Goal: Transaction & Acquisition: Subscribe to service/newsletter

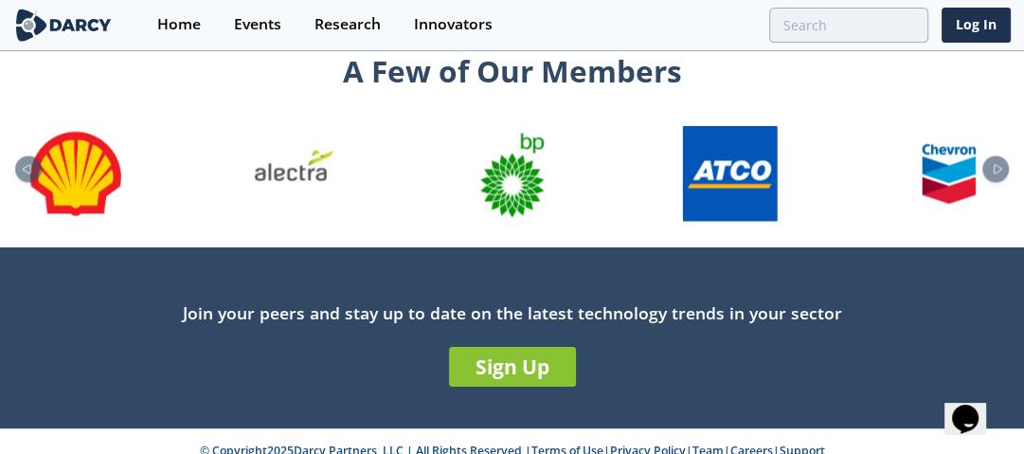
scroll to position [2181, 0]
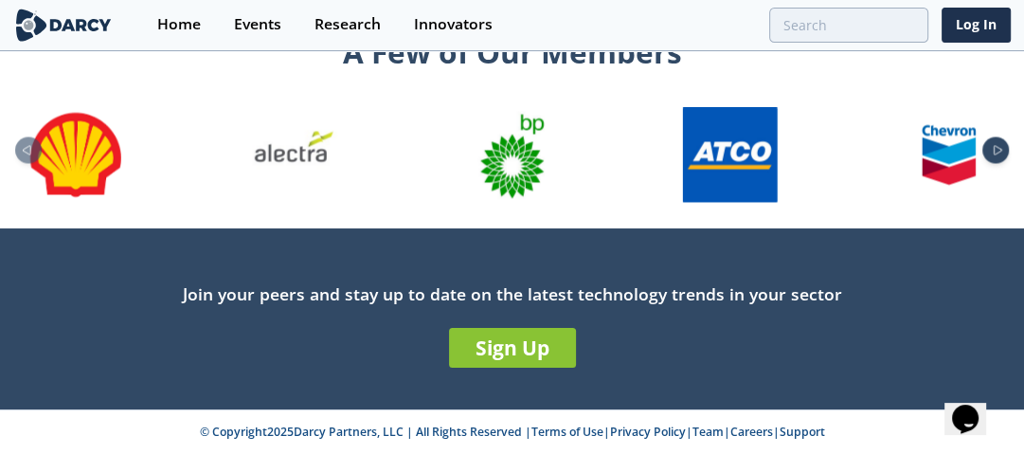
click at [1004, 149] on icon "Next slide" at bounding box center [997, 150] width 23 height 10
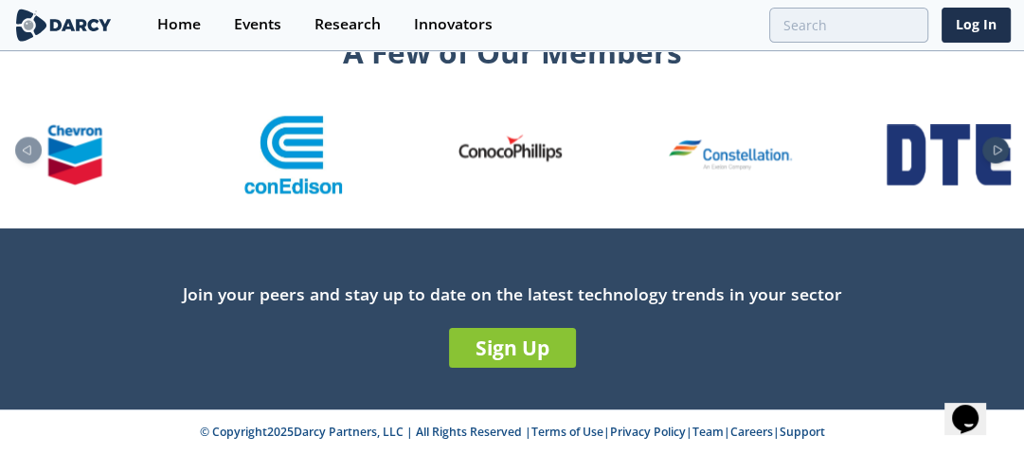
click at [1004, 149] on icon "Next slide" at bounding box center [997, 150] width 23 height 10
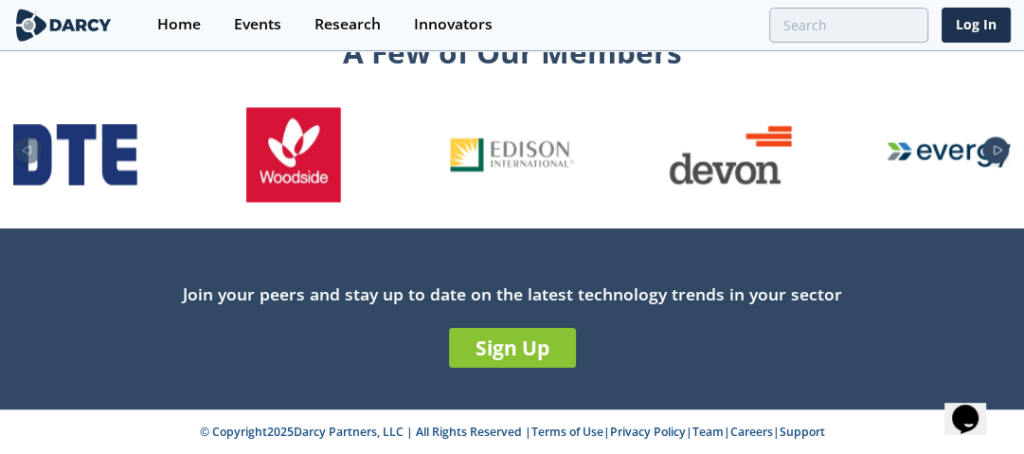
click at [996, 149] on icon "Next slide" at bounding box center [997, 150] width 23 height 10
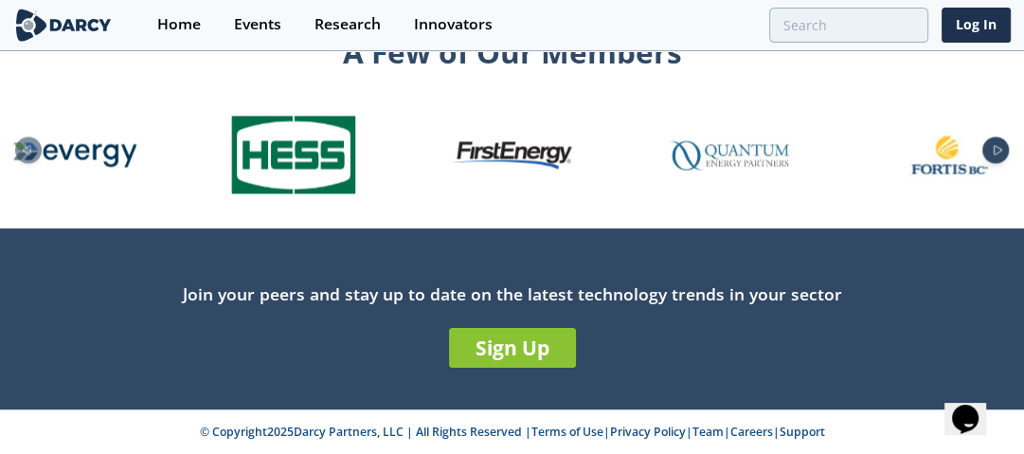
click at [996, 149] on icon "Next slide" at bounding box center [997, 150] width 23 height 10
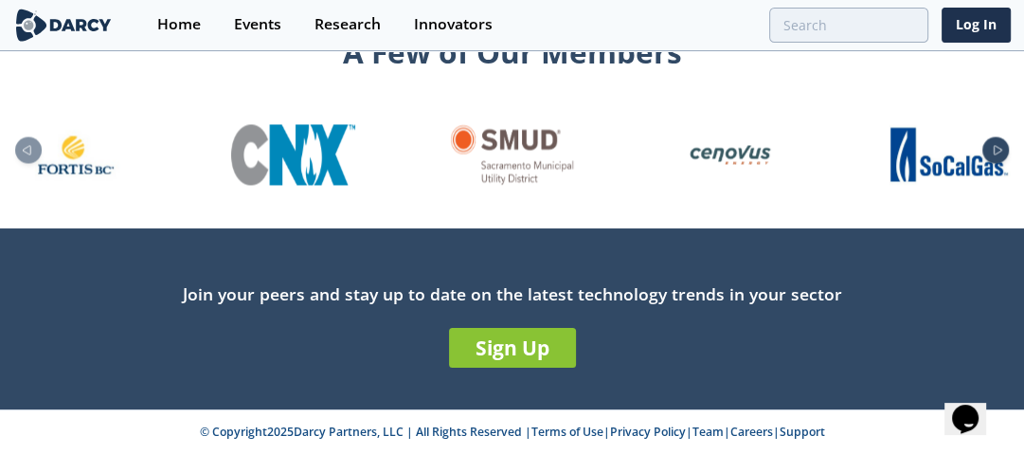
click at [996, 149] on icon "Next slide" at bounding box center [997, 150] width 23 height 10
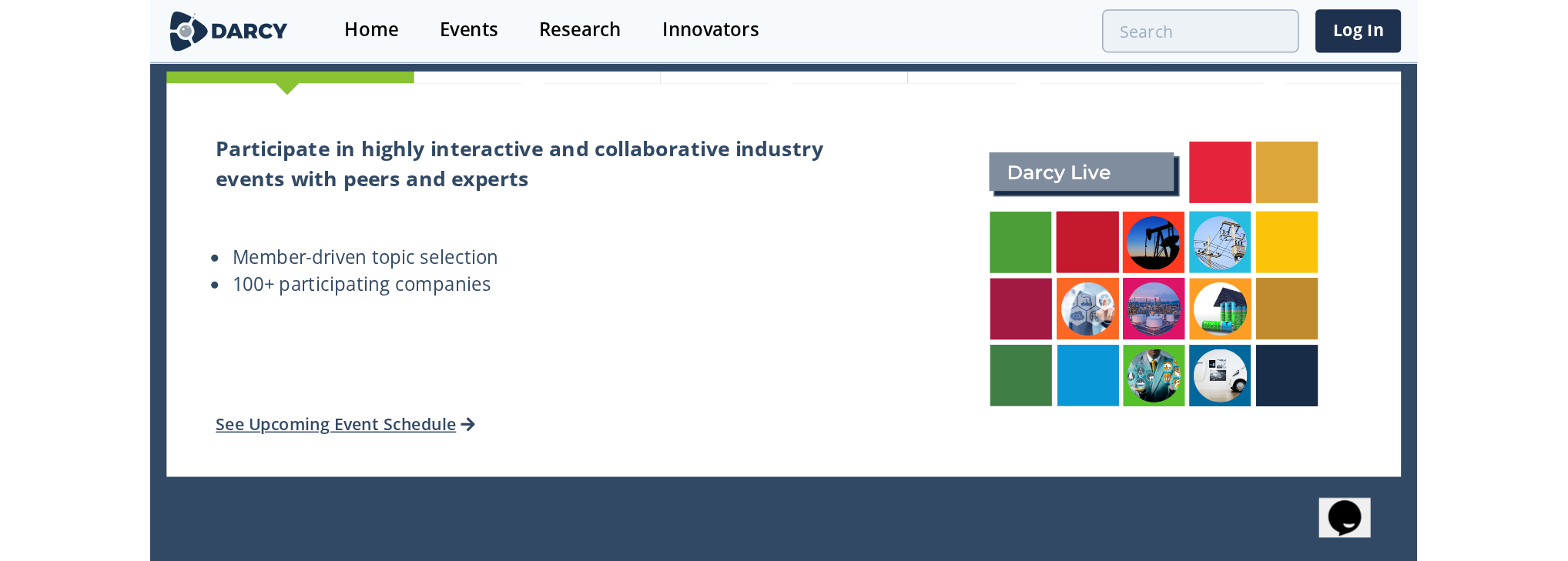
scroll to position [0, 0]
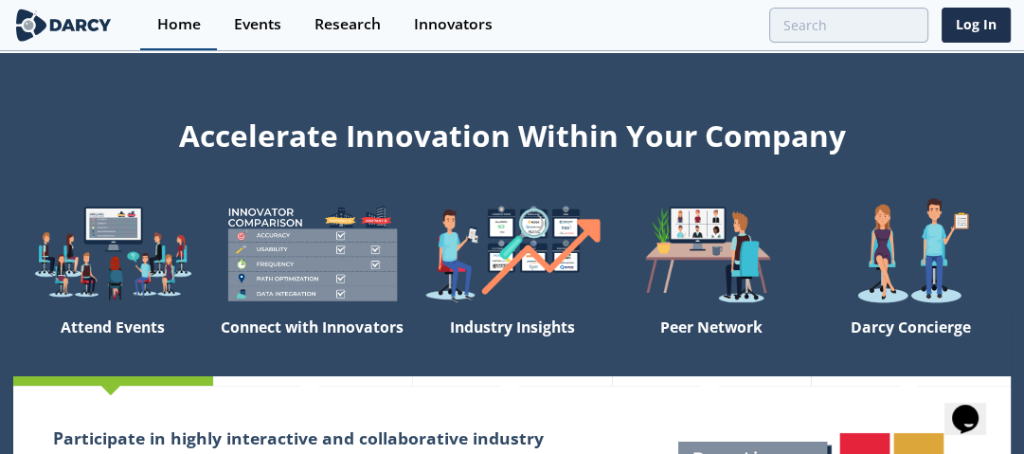
click at [188, 22] on div "Home" at bounding box center [179, 24] width 44 height 15
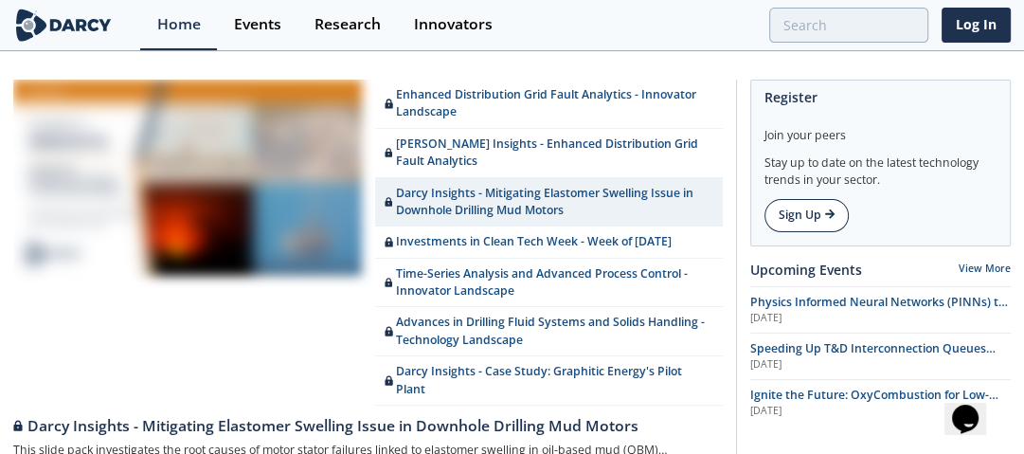
click at [793, 216] on link "Sign Up" at bounding box center [806, 215] width 84 height 32
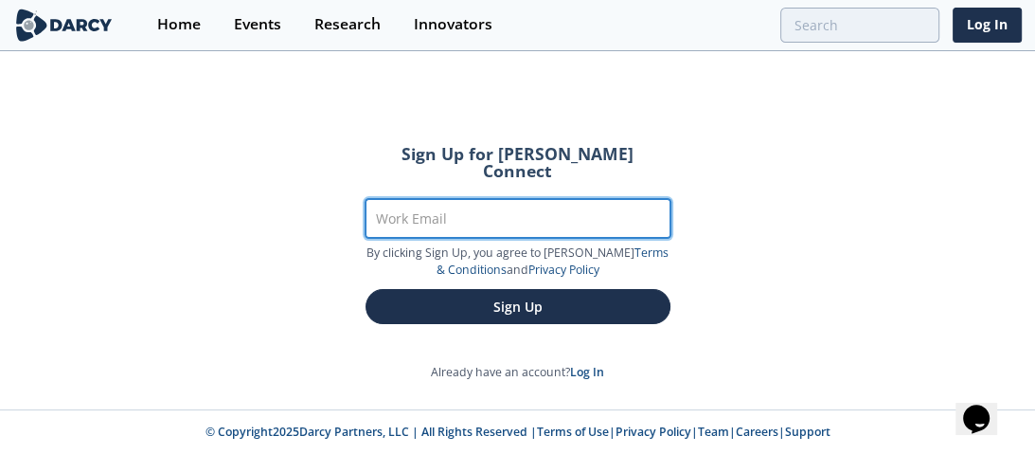
click at [520, 201] on input "Work Email" at bounding box center [518, 218] width 305 height 39
type input "[EMAIL_ADDRESS][DOMAIN_NAME]"
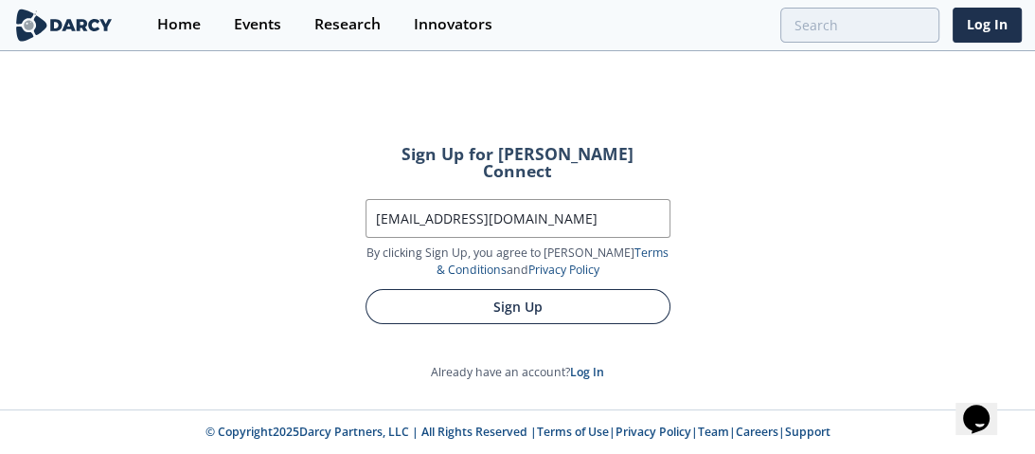
click at [517, 289] on button "Sign Up" at bounding box center [518, 306] width 305 height 35
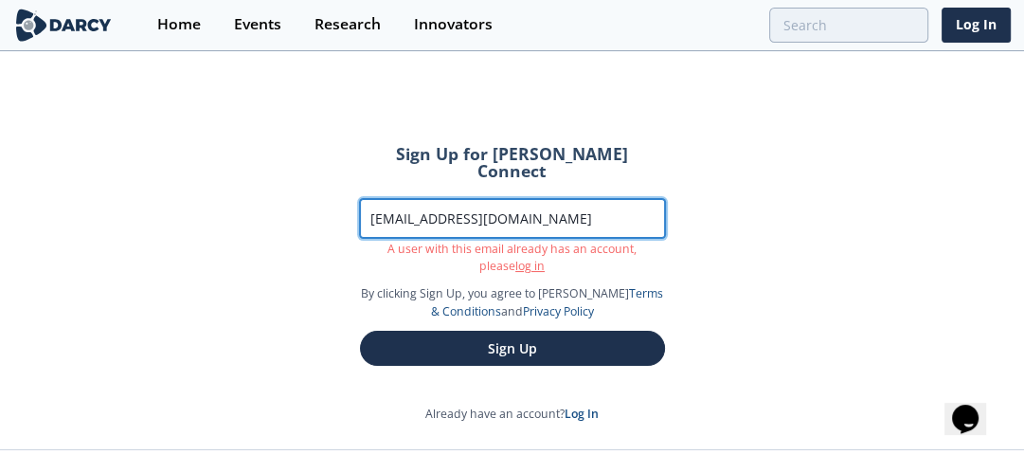
drag, startPoint x: 597, startPoint y: 199, endPoint x: 347, endPoint y: 204, distance: 250.0
click at [347, 204] on form "Sign Up for [PERSON_NAME] Connect Work Email [EMAIL_ADDRESS][DOMAIN_NAME] A use…" at bounding box center [512, 255] width 358 height 273
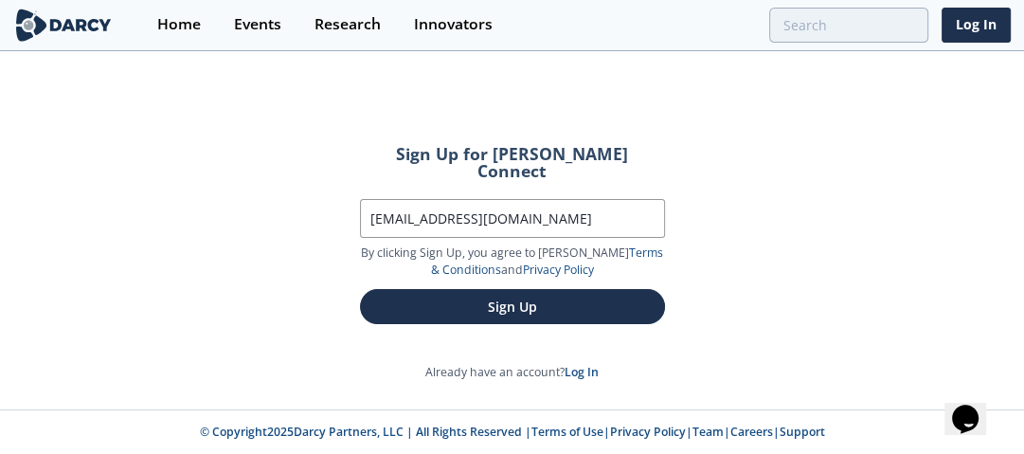
click at [741, 227] on div "Sign Up for [PERSON_NAME] Connect Work Email [EMAIL_ADDRESS][DOMAIN_NAME] By cl…" at bounding box center [512, 231] width 1024 height 356
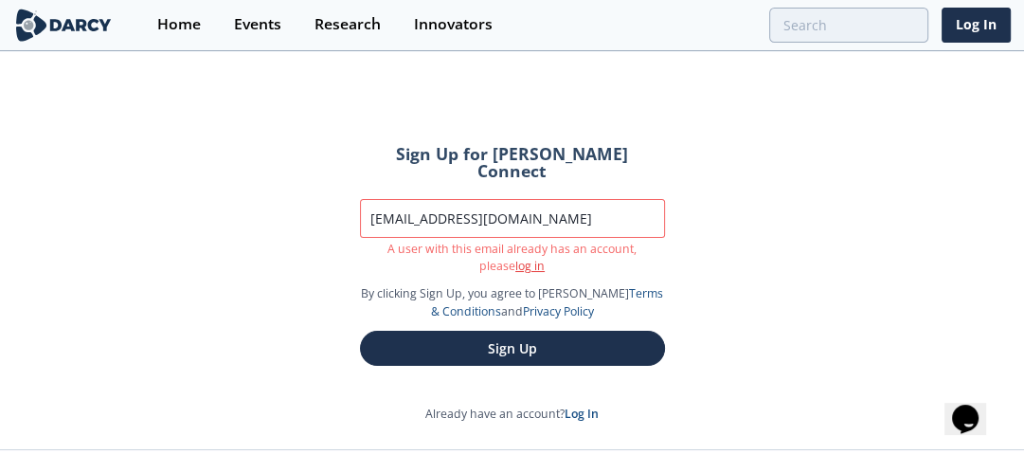
click at [515, 258] on link "log in" at bounding box center [529, 266] width 29 height 16
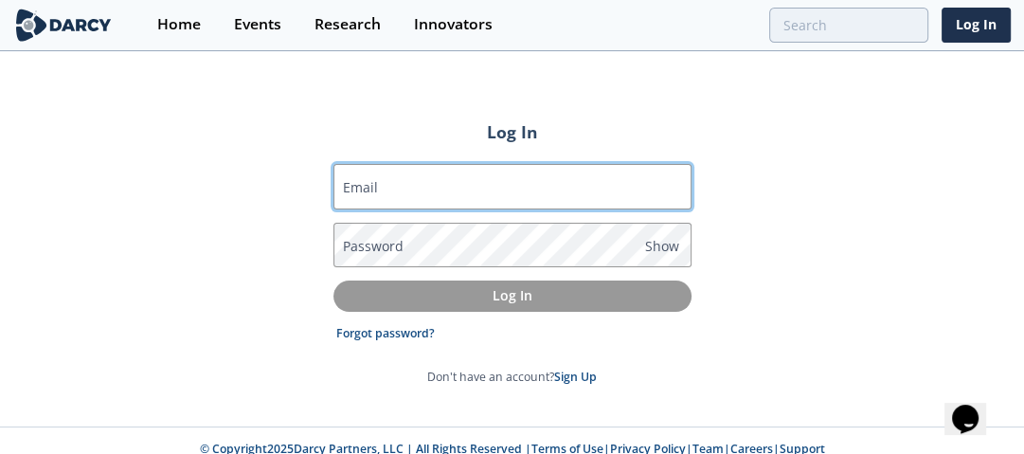
click at [477, 193] on input "Email" at bounding box center [512, 186] width 358 height 45
type input "[EMAIL_ADDRESS][DOMAIN_NAME]"
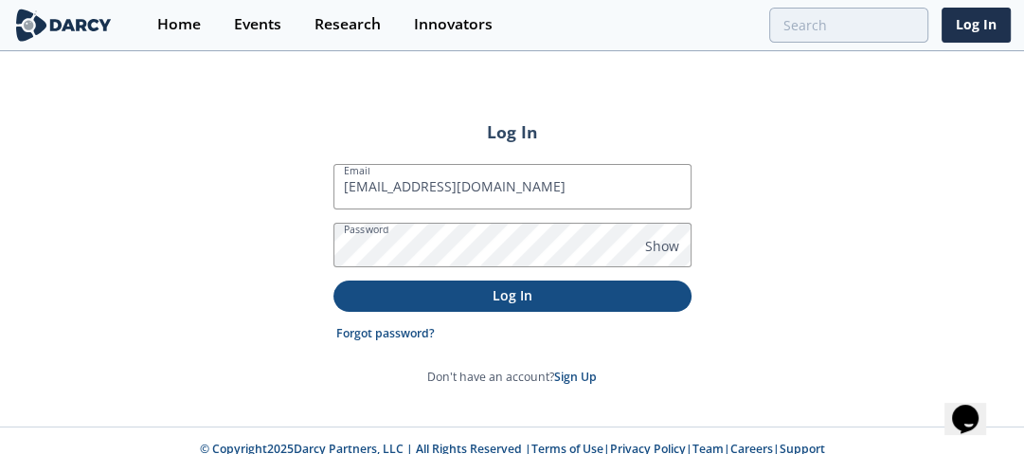
click at [488, 301] on p "Log In" at bounding box center [512, 295] width 331 height 20
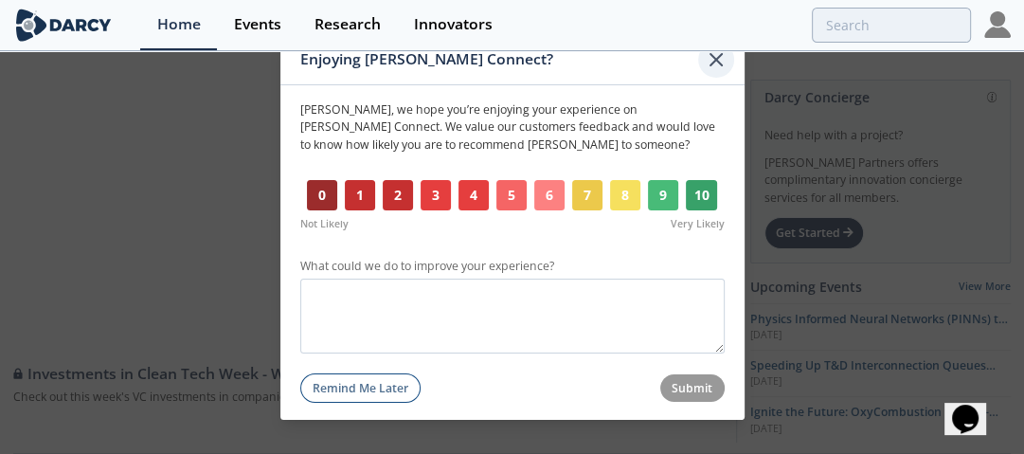
click at [717, 64] on icon at bounding box center [716, 58] width 23 height 23
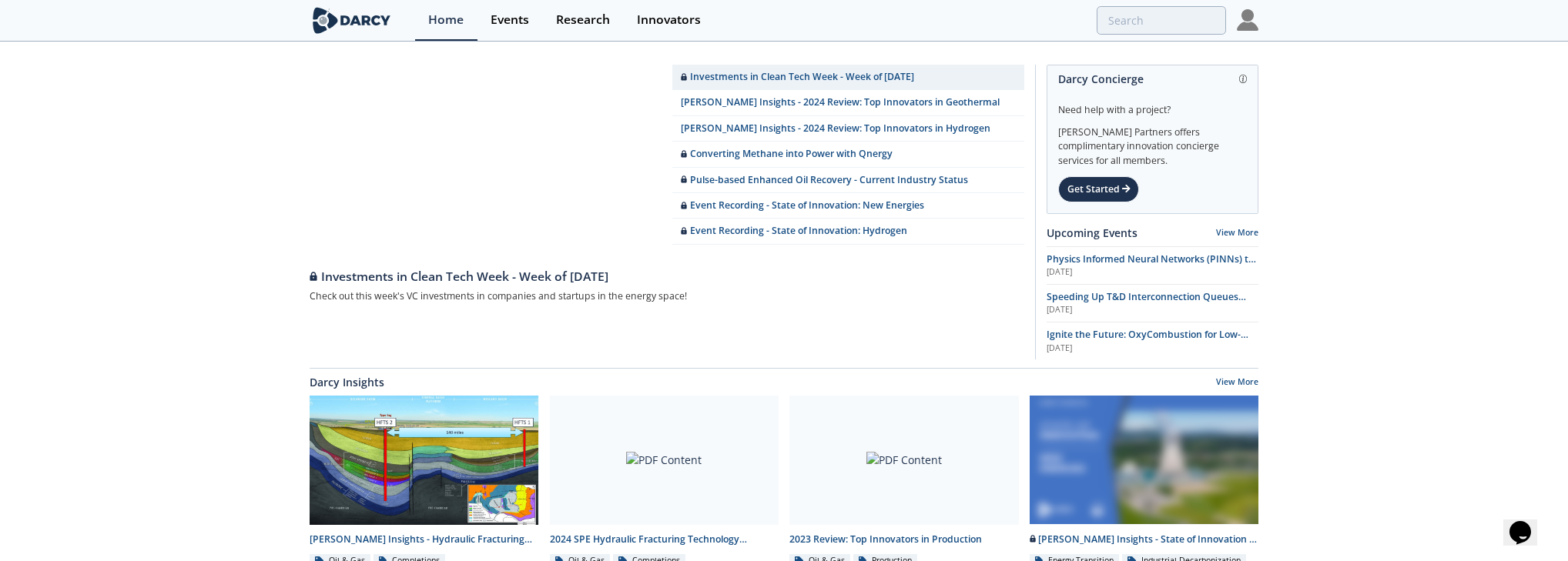
click at [841, 21] on img at bounding box center [1248, 20] width 22 height 22
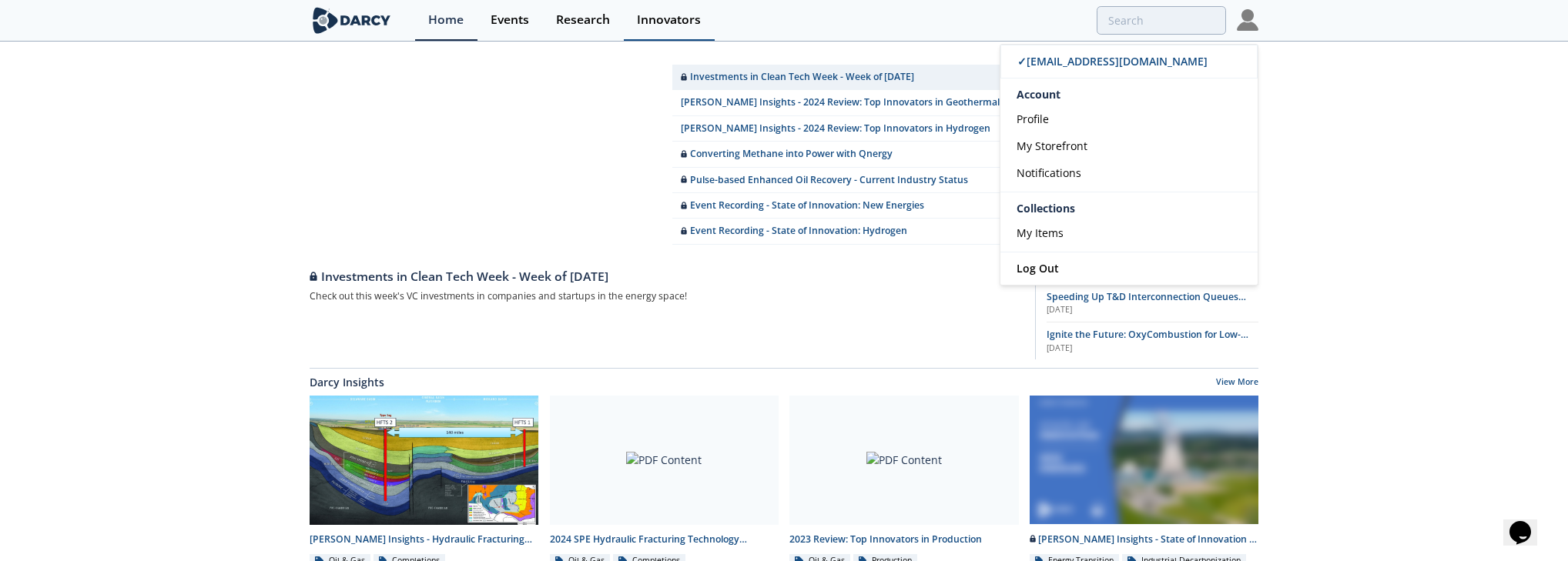
click at [685, 21] on div "Innovators" at bounding box center [669, 20] width 64 height 12
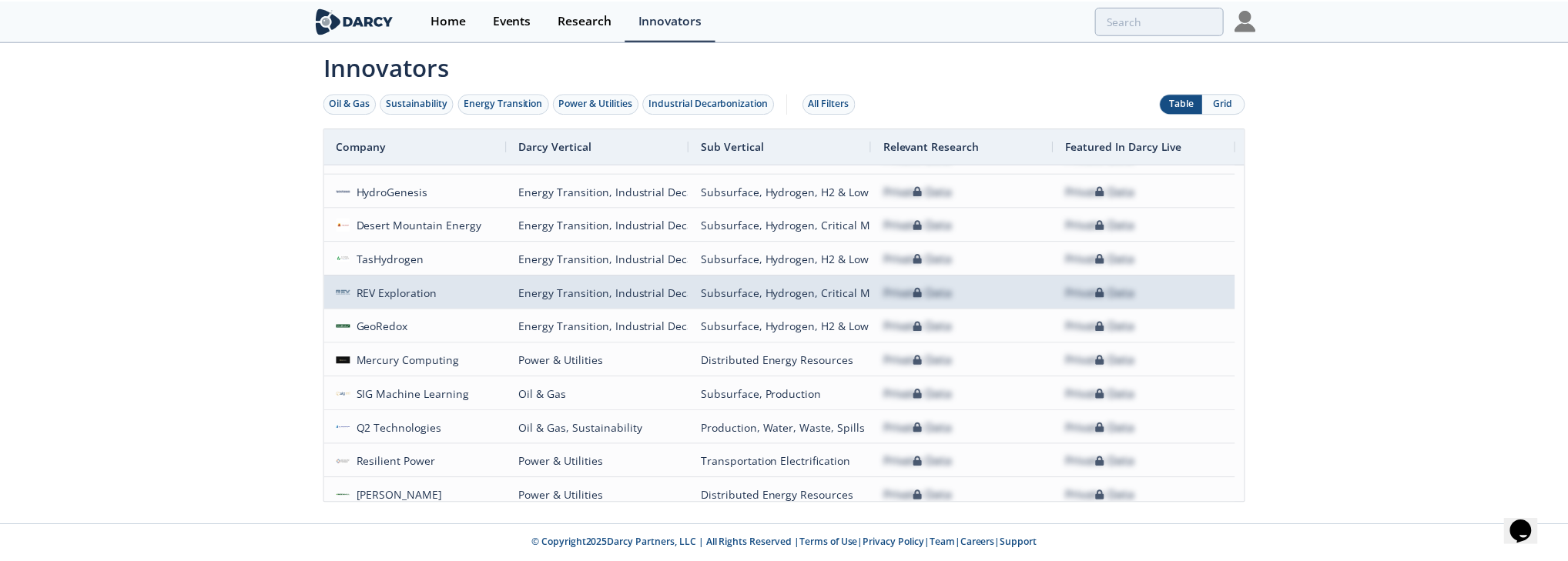
scroll to position [1294, 0]
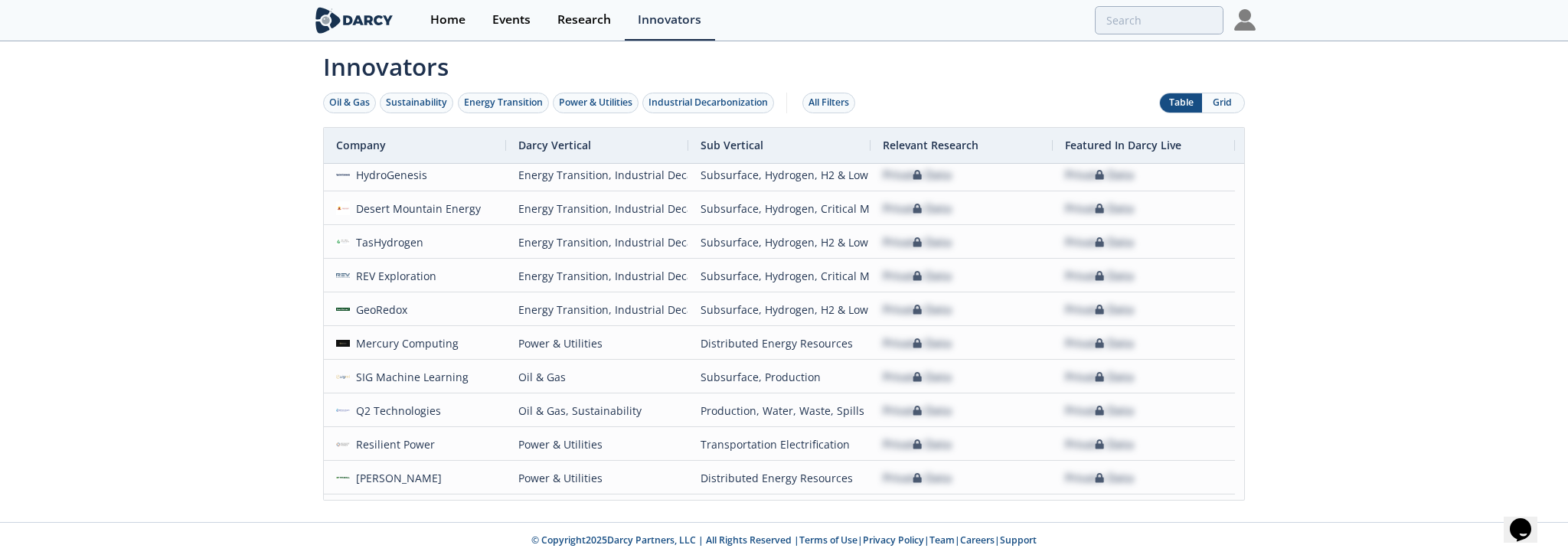
click at [836, 24] on img at bounding box center [1245, 19] width 22 height 22
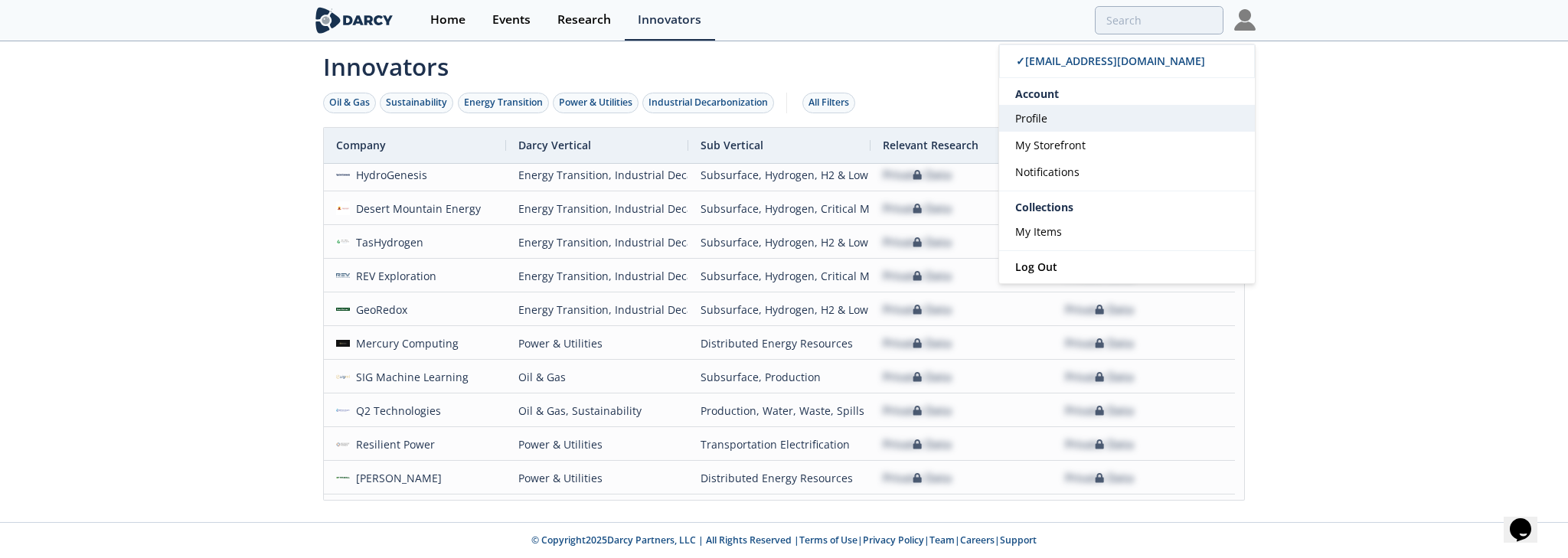
click at [836, 118] on span "Profile" at bounding box center [1032, 118] width 32 height 15
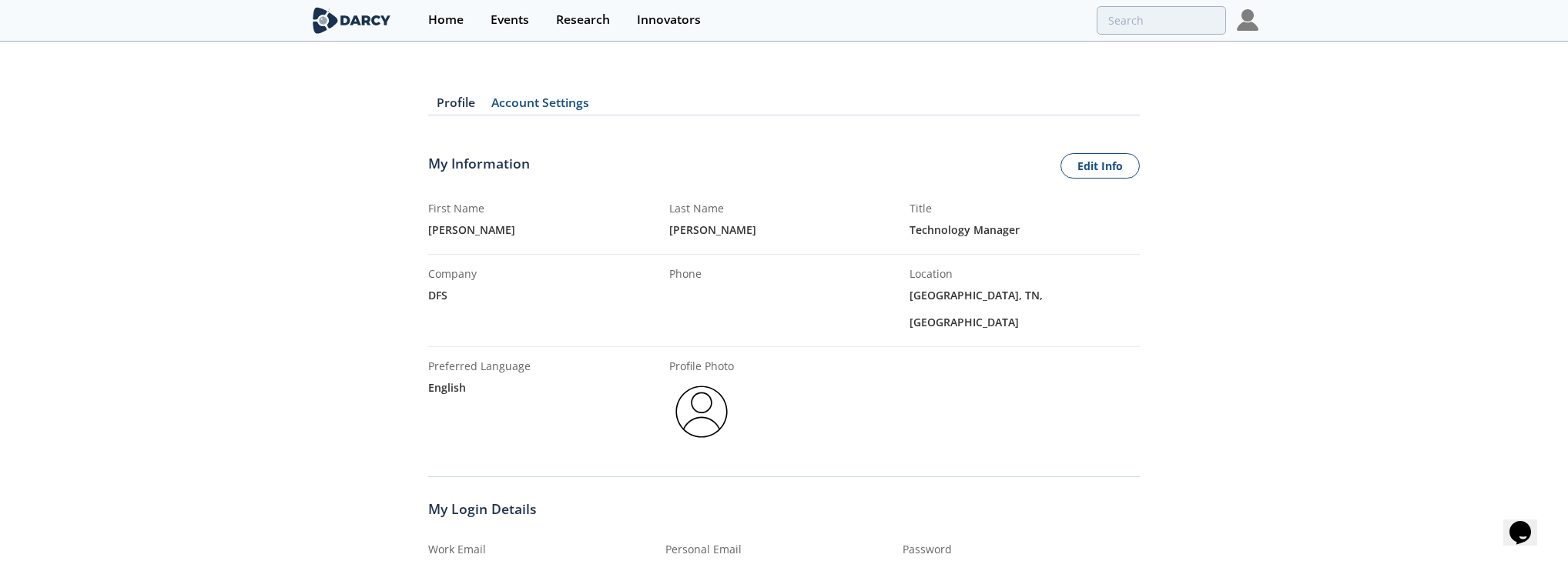
click at [841, 19] on img at bounding box center [1248, 20] width 22 height 22
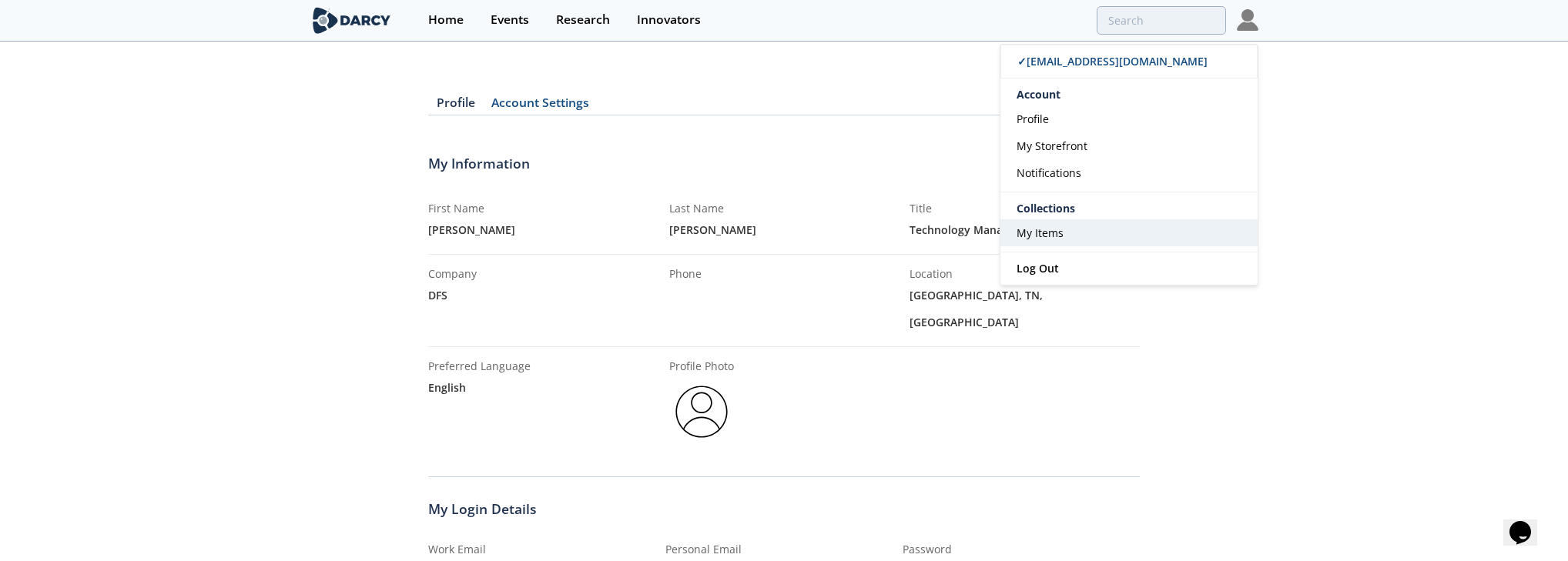
click at [841, 234] on span "My Items" at bounding box center [1040, 233] width 47 height 15
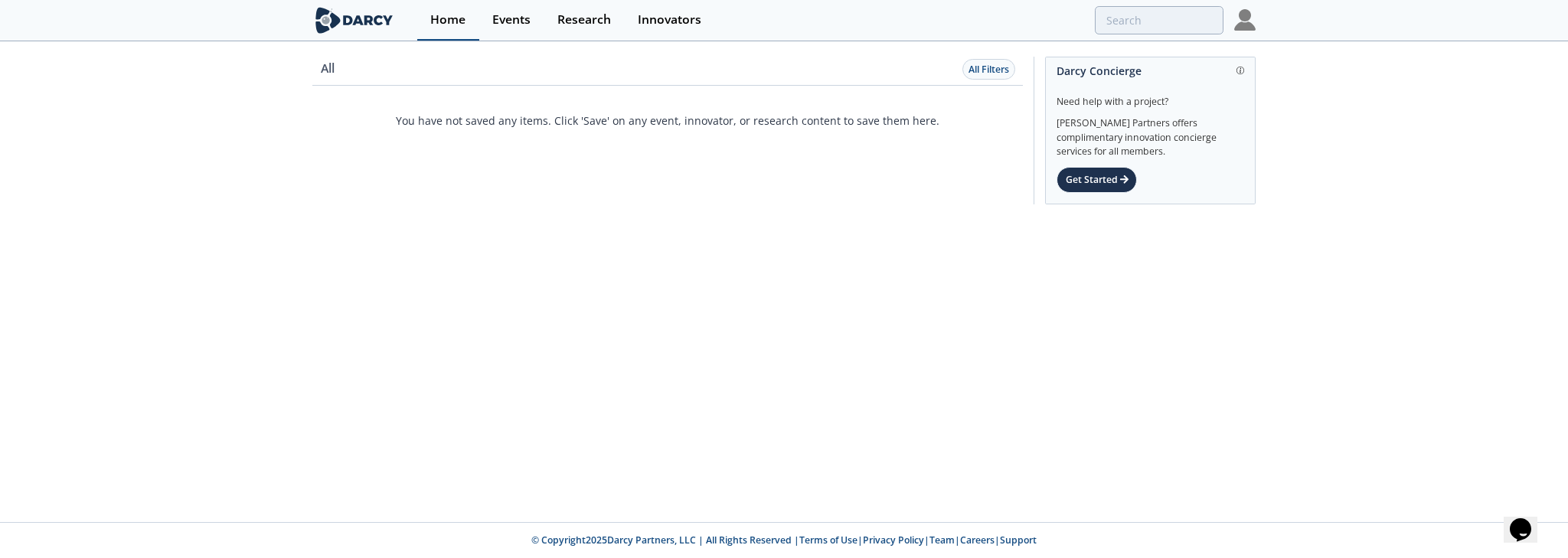
click at [446, 19] on div "Home" at bounding box center [448, 19] width 36 height 12
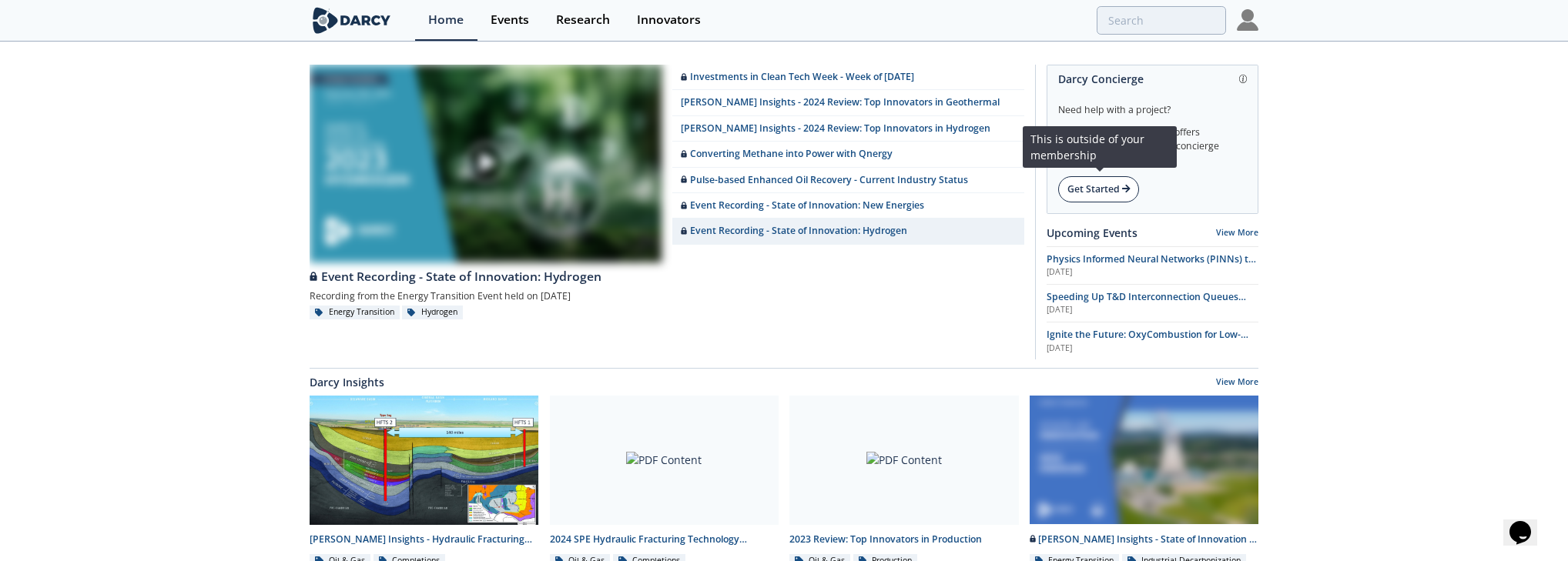
click at [841, 192] on div "Get Started" at bounding box center [1098, 189] width 81 height 26
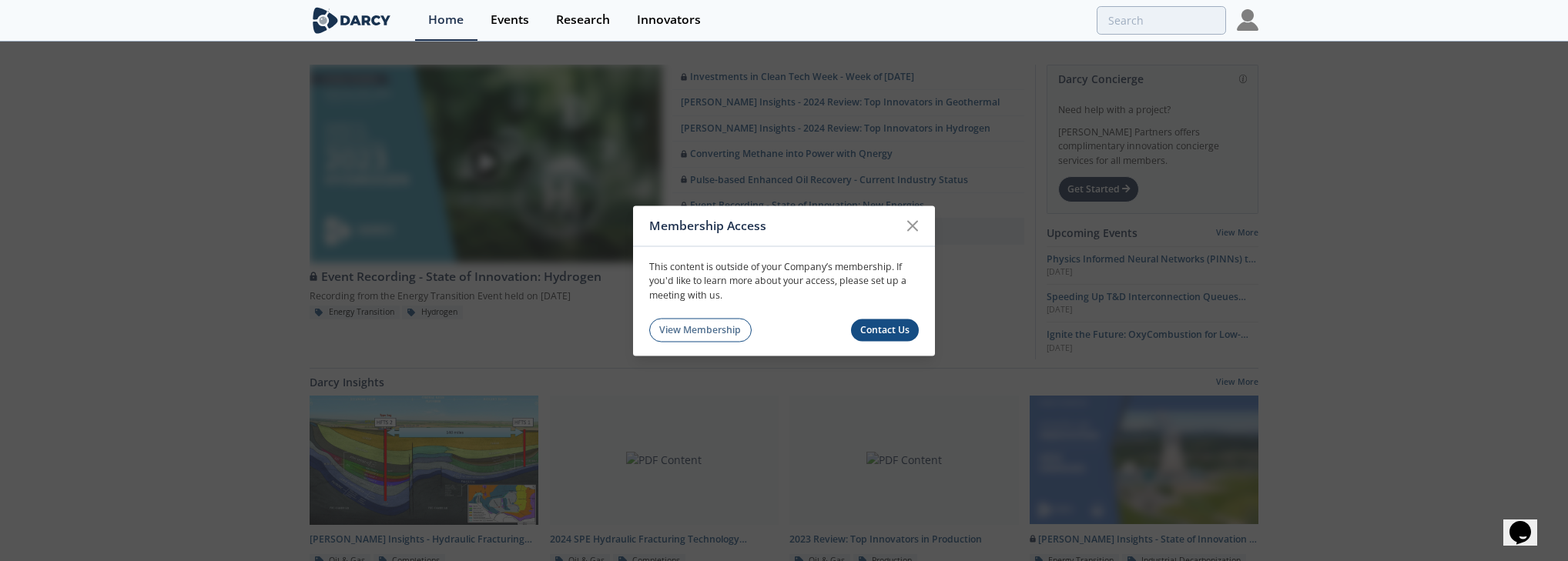
click at [841, 329] on link "Contact Us" at bounding box center [885, 330] width 68 height 22
click at [841, 225] on icon at bounding box center [912, 225] width 9 height 9
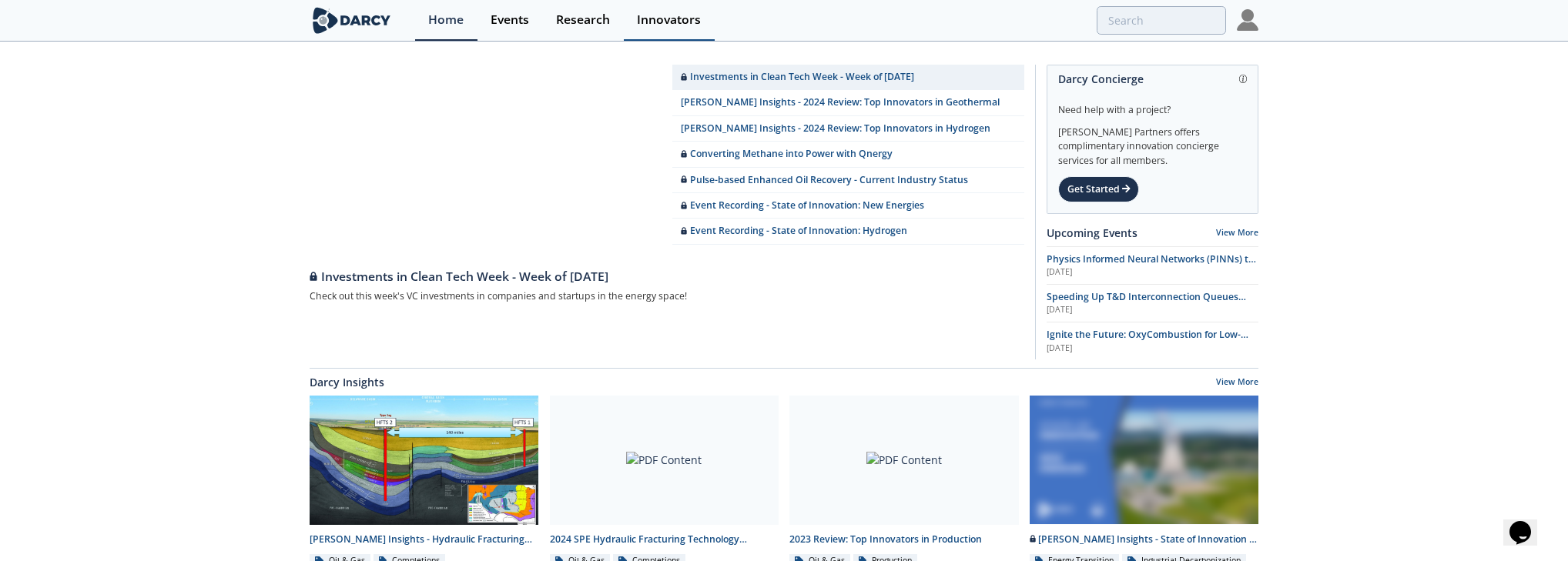
click at [656, 15] on div "Innovators" at bounding box center [669, 20] width 64 height 12
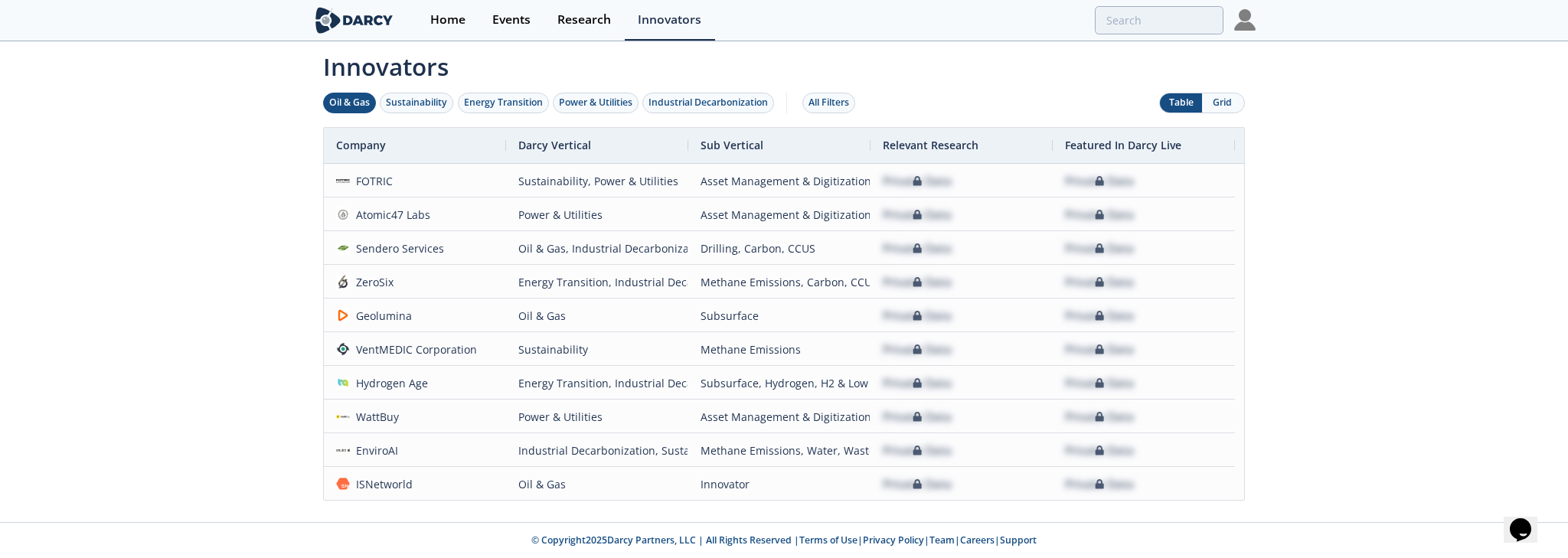
click at [360, 104] on div "Oil & Gas" at bounding box center [349, 102] width 40 height 14
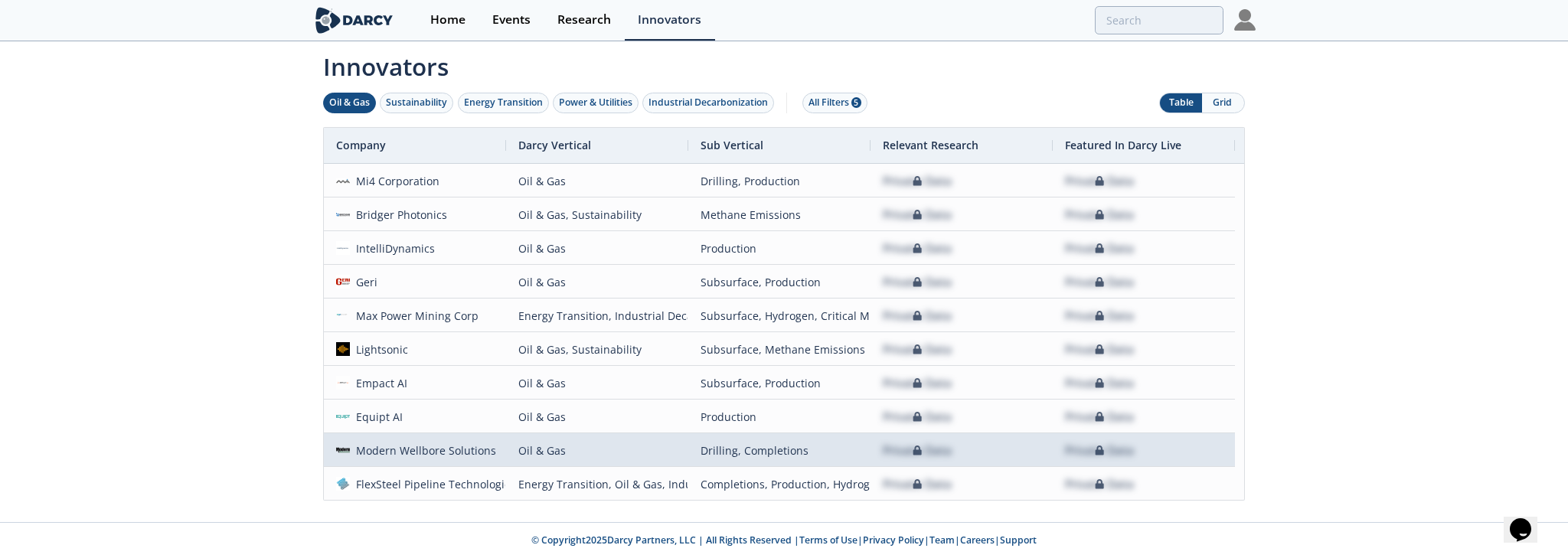
scroll to position [2224, 0]
